Goal: Task Accomplishment & Management: Complete application form

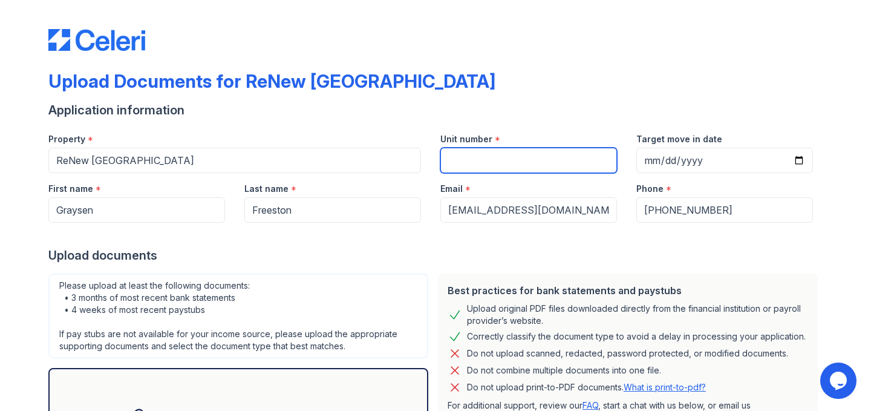
click at [489, 168] on input "Unit number" at bounding box center [528, 160] width 177 height 25
type input "1908"
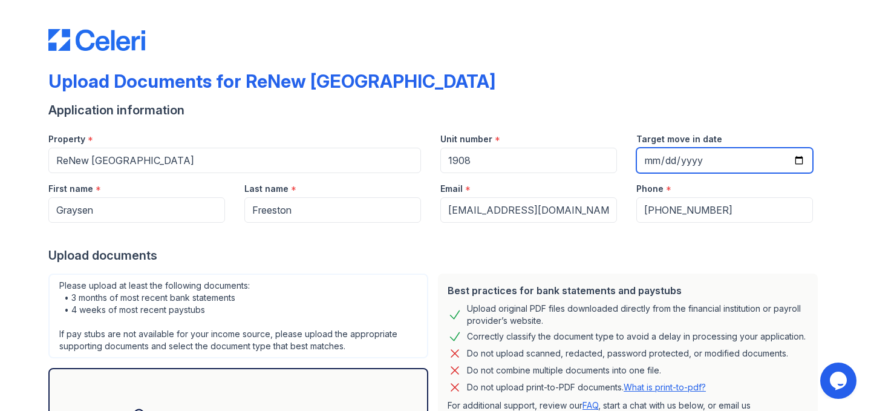
click at [718, 154] on input "Target move in date" at bounding box center [725, 160] width 177 height 25
click at [800, 160] on input "Target move in date" at bounding box center [725, 160] width 177 height 25
type input "[DATE]"
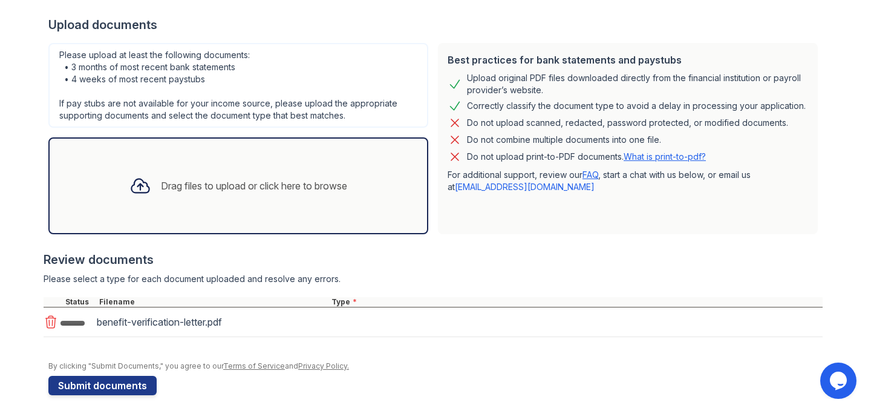
scroll to position [239, 0]
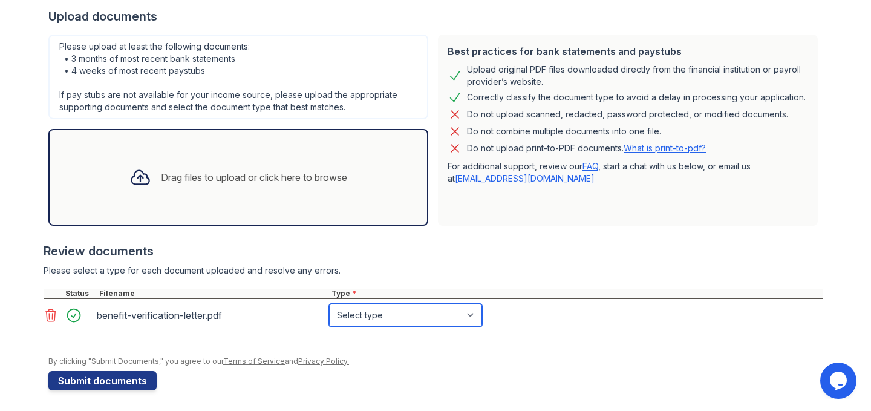
click at [390, 311] on select "Select type Paystub Bank Statement Offer Letter Tax Documents Benefit Award Let…" at bounding box center [405, 315] width 153 height 23
select select "other"
click at [329, 304] on select "Select type Paystub Bank Statement Offer Letter Tax Documents Benefit Award Let…" at bounding box center [405, 315] width 153 height 23
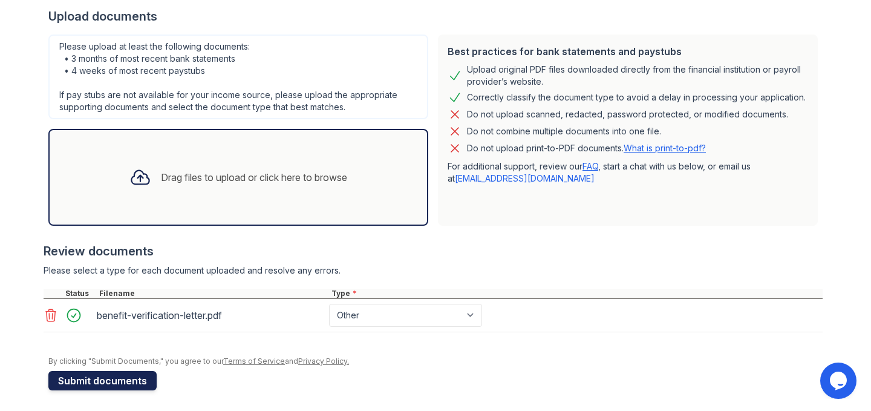
click at [107, 381] on button "Submit documents" at bounding box center [102, 380] width 108 height 19
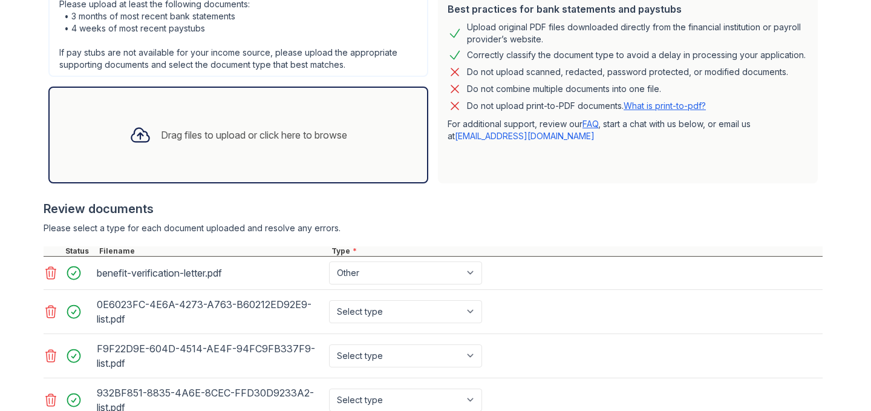
scroll to position [398, 0]
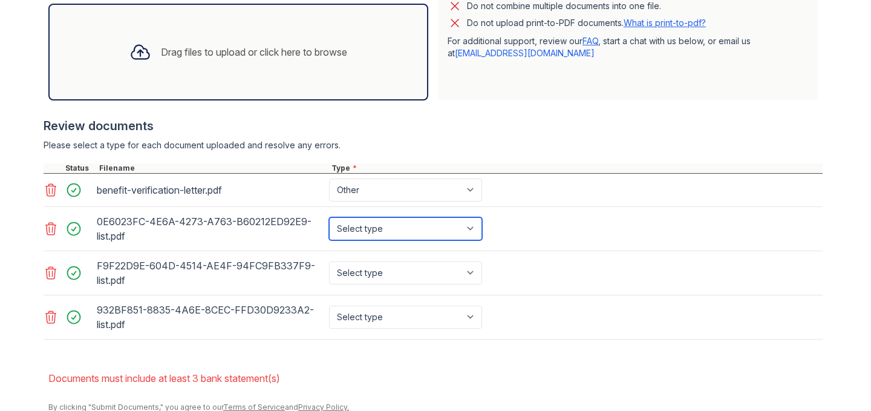
click at [417, 234] on select "Select type Paystub Bank Statement Offer Letter Tax Documents Benefit Award Let…" at bounding box center [405, 228] width 153 height 23
select select "bank_statement"
click at [329, 217] on select "Select type Paystub Bank Statement Offer Letter Tax Documents Benefit Award Let…" at bounding box center [405, 228] width 153 height 23
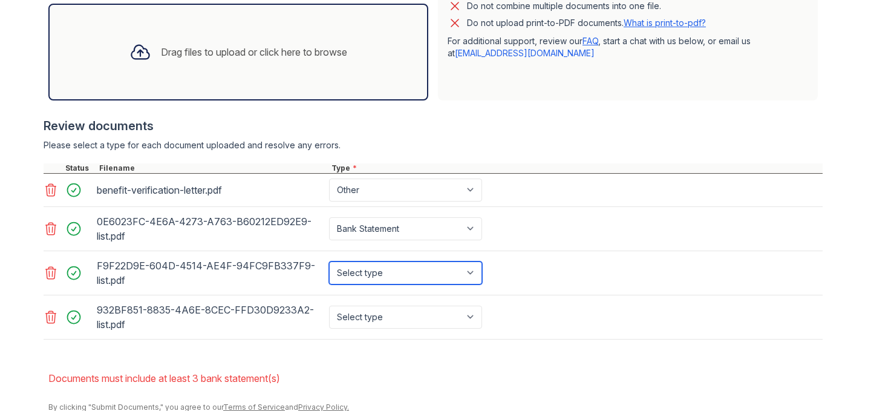
click at [417, 268] on select "Select type Paystub Bank Statement Offer Letter Tax Documents Benefit Award Let…" at bounding box center [405, 272] width 153 height 23
select select "bank_statement"
click at [329, 261] on select "Select type Paystub Bank Statement Offer Letter Tax Documents Benefit Award Let…" at bounding box center [405, 272] width 153 height 23
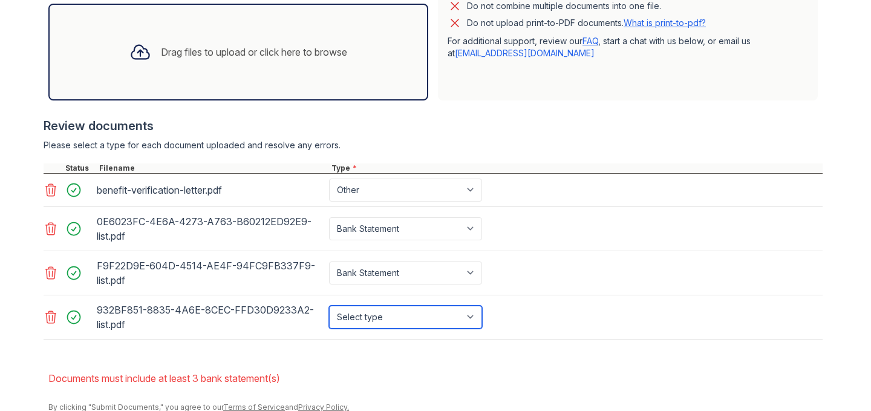
click at [414, 318] on select "Select type Paystub Bank Statement Offer Letter Tax Documents Benefit Award Let…" at bounding box center [405, 317] width 153 height 23
select select "bank_statement"
click at [329, 306] on select "Select type Paystub Bank Statement Offer Letter Tax Documents Benefit Award Let…" at bounding box center [405, 317] width 153 height 23
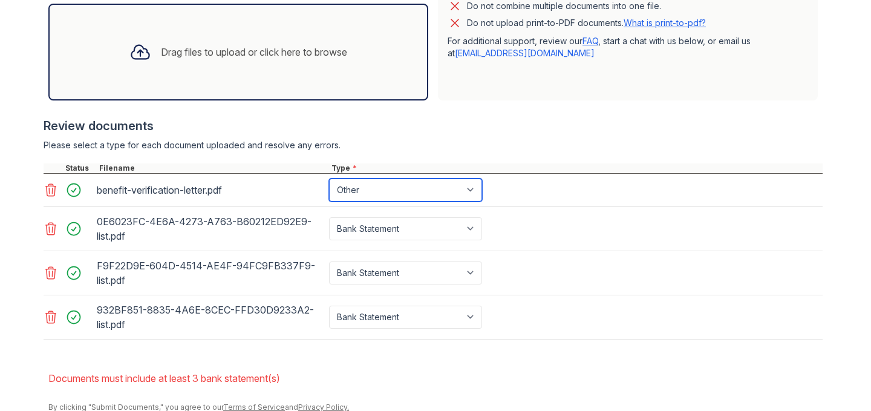
click at [410, 198] on select "Paystub Bank Statement Offer Letter Tax Documents Benefit Award Letter Investme…" at bounding box center [405, 189] width 153 height 23
click at [329, 178] on select "Paystub Bank Statement Offer Letter Tax Documents Benefit Award Letter Investme…" at bounding box center [405, 189] width 153 height 23
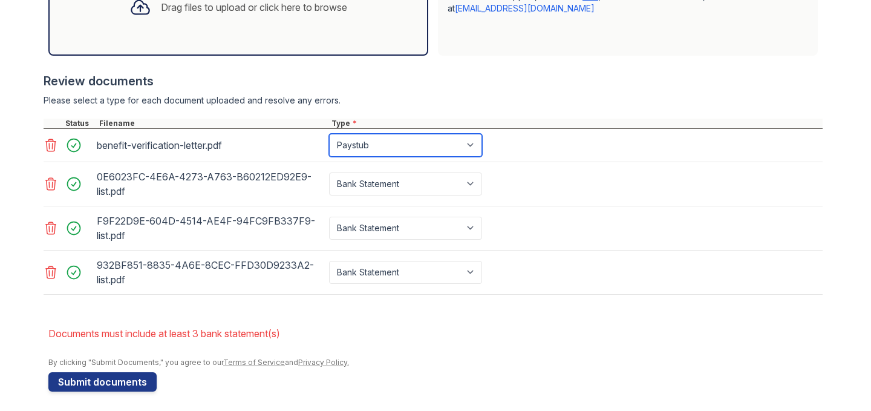
scroll to position [448, 0]
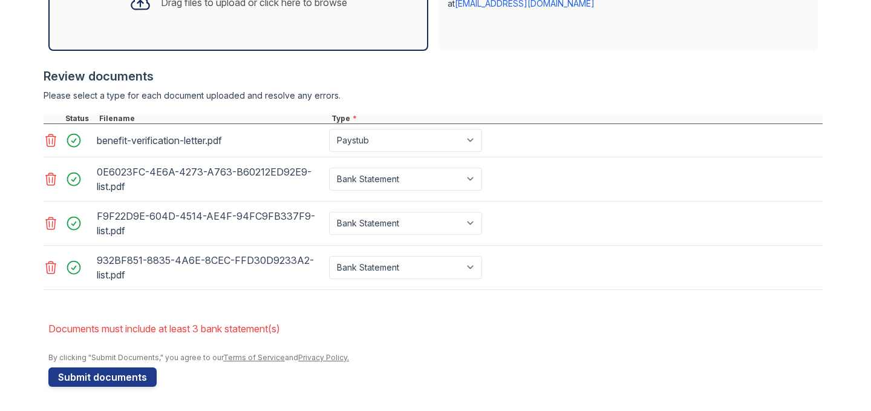
click at [384, 152] on div "benefit-verification-letter.pdf Paystub Bank Statement Offer Letter Tax Documen…" at bounding box center [433, 140] width 779 height 33
click at [384, 142] on select "Paystub Bank Statement Offer Letter Tax Documents Benefit Award Letter Investme…" at bounding box center [405, 140] width 153 height 23
select select "benefit_award_letter"
click at [329, 129] on select "Paystub Bank Statement Offer Letter Tax Documents Benefit Award Letter Investme…" at bounding box center [405, 140] width 153 height 23
click at [131, 382] on button "Submit documents" at bounding box center [102, 376] width 108 height 19
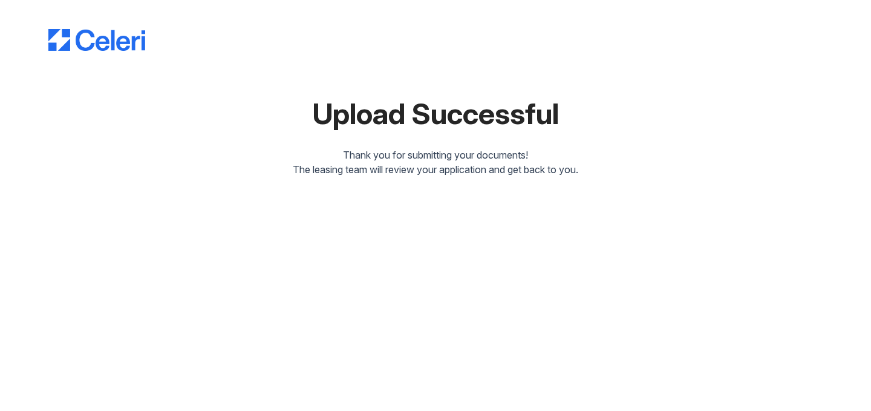
click at [83, 50] on img at bounding box center [96, 40] width 97 height 22
